Goal: Obtain resource: Obtain resource

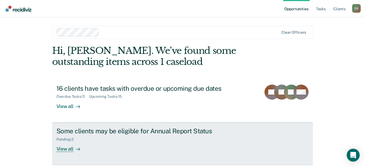
click at [132, 136] on div "Pending : 2" at bounding box center [150, 138] width 189 height 7
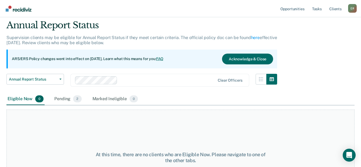
scroll to position [27, 0]
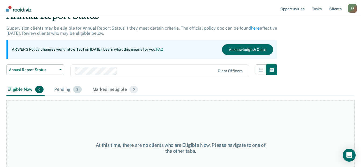
click at [66, 90] on div "Pending 2" at bounding box center [67, 90] width 29 height 12
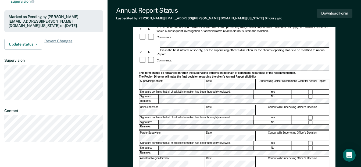
scroll to position [135, 0]
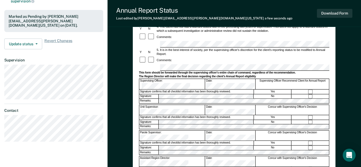
click at [174, 141] on div "Signature confirms that all checklist information has been thoroughly reviewed." at bounding box center [196, 143] width 115 height 4
click at [339, 13] on button "Download Form" at bounding box center [335, 13] width 36 height 9
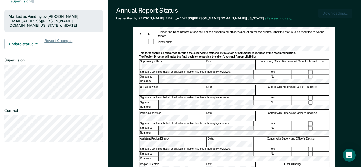
scroll to position [0, 0]
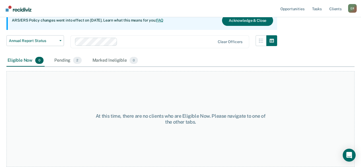
scroll to position [27, 0]
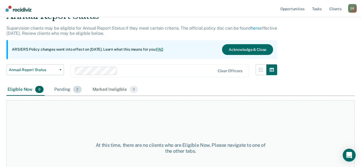
click at [69, 91] on div "Pending 2" at bounding box center [67, 90] width 29 height 12
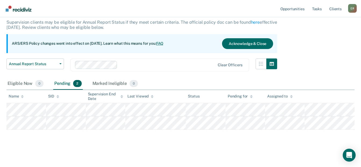
scroll to position [34, 0]
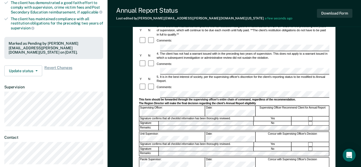
scroll to position [135, 0]
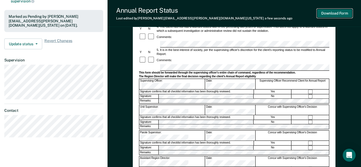
click at [346, 13] on button "Download Form" at bounding box center [335, 13] width 36 height 9
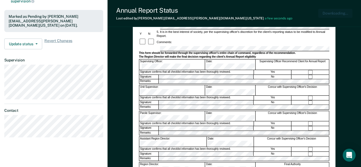
scroll to position [0, 0]
